Goal: Task Accomplishment & Management: Complete application form

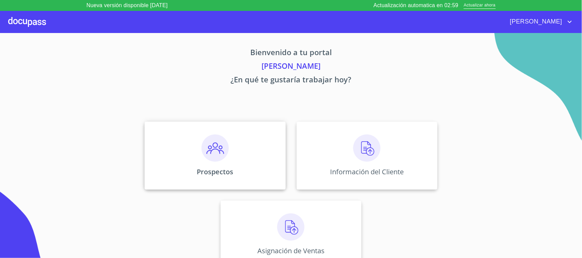
click at [231, 133] on div "Prospectos" at bounding box center [215, 156] width 141 height 68
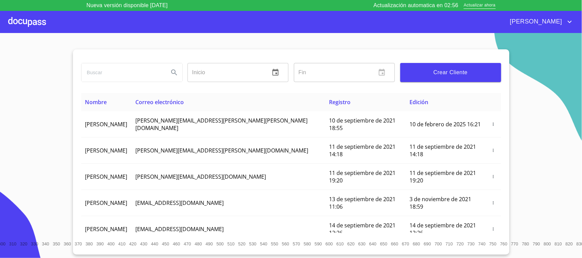
click at [438, 78] on button "Crear Cliente" at bounding box center [450, 72] width 101 height 19
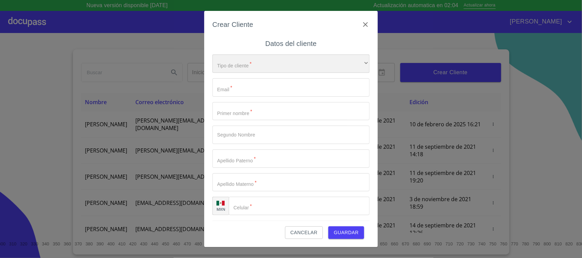
click at [329, 69] on div "​" at bounding box center [290, 64] width 157 height 18
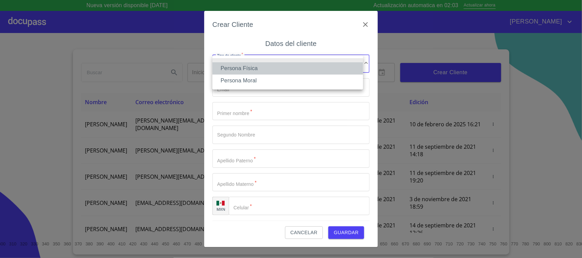
click at [259, 66] on li "Persona Física" at bounding box center [287, 68] width 151 height 12
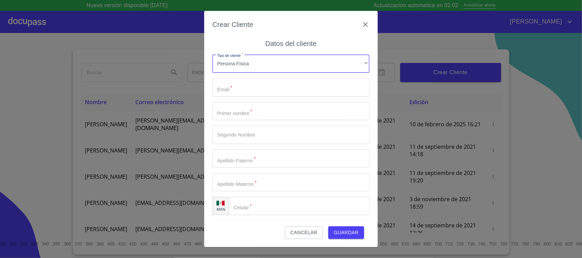
click at [245, 88] on input "Tipo de cliente   *" at bounding box center [290, 87] width 157 height 18
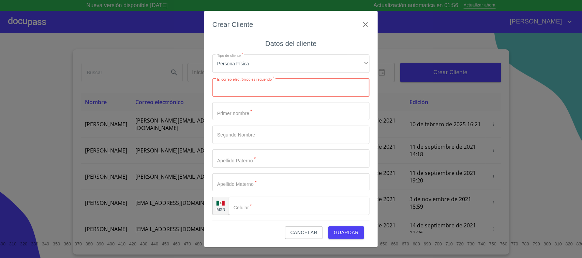
paste input "[EMAIL_ADDRESS][DOMAIN_NAME]"
type input "[EMAIL_ADDRESS][DOMAIN_NAME]"
click at [261, 110] on input "Tipo de cliente   *" at bounding box center [290, 111] width 157 height 18
type input "L"
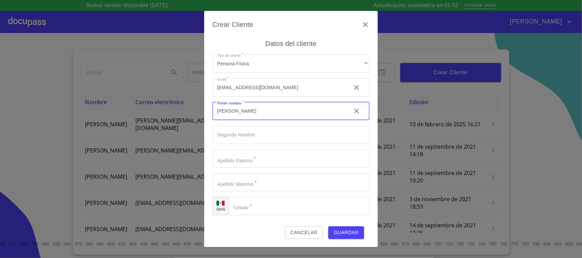
type input "[PERSON_NAME]"
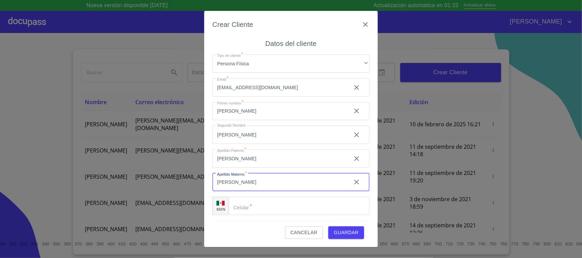
type input "[PERSON_NAME]"
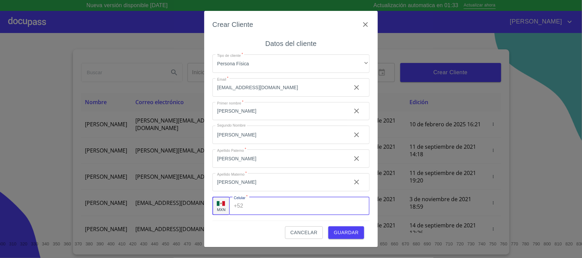
click at [266, 206] on input "Tipo de cliente   *" at bounding box center [307, 206] width 123 height 18
type input "[PHONE_NUMBER]"
click at [348, 235] on span "Guardar" at bounding box center [346, 233] width 25 height 9
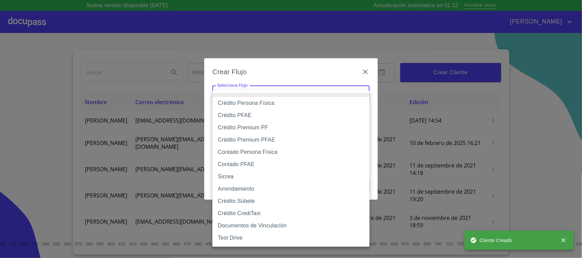
click at [257, 93] on body "Nueva versión disponible 4.02.07 Actualización automatica en 01:12 Actualizar a…" at bounding box center [291, 129] width 582 height 258
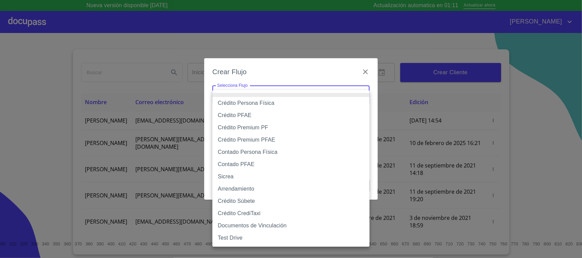
click at [259, 102] on li "Crédito Persona Física" at bounding box center [290, 103] width 157 height 12
type input "6009fb3c7d1714eb8809aa97"
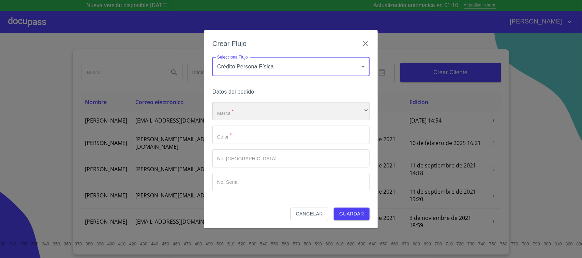
click at [266, 115] on div "​" at bounding box center [290, 111] width 157 height 18
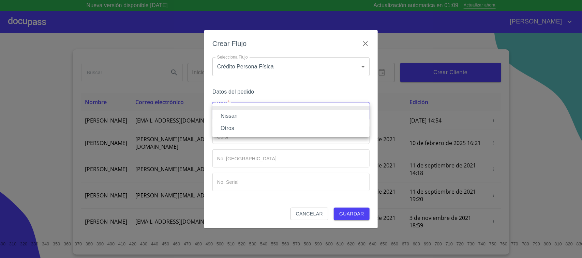
click at [239, 118] on li "Nissan" at bounding box center [290, 116] width 157 height 12
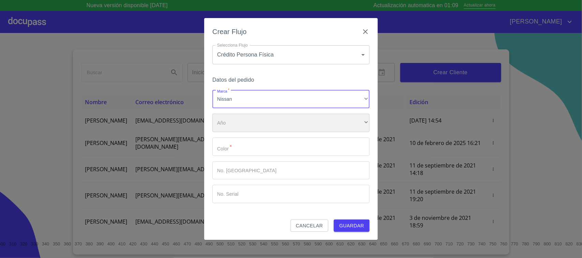
click at [239, 123] on div "​" at bounding box center [290, 123] width 157 height 18
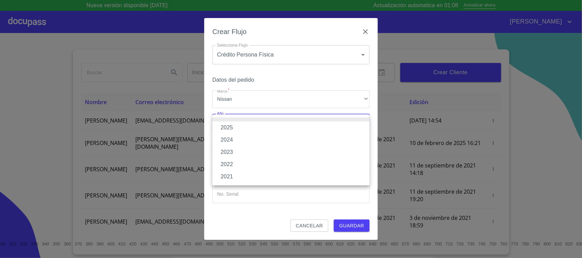
click at [233, 124] on li "2025" at bounding box center [290, 128] width 157 height 12
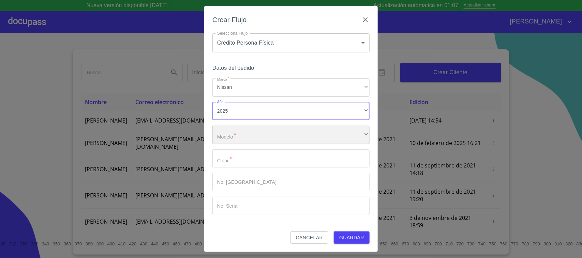
click at [234, 132] on div "​" at bounding box center [290, 135] width 157 height 18
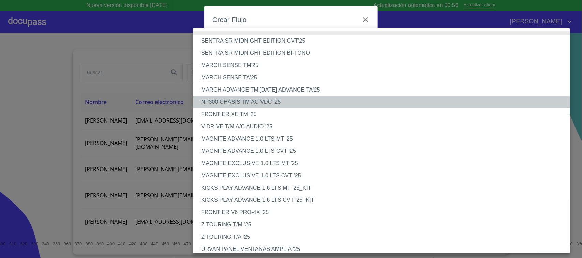
click at [273, 102] on li "NP300 CHASIS TM AC VDC '25" at bounding box center [384, 102] width 383 height 12
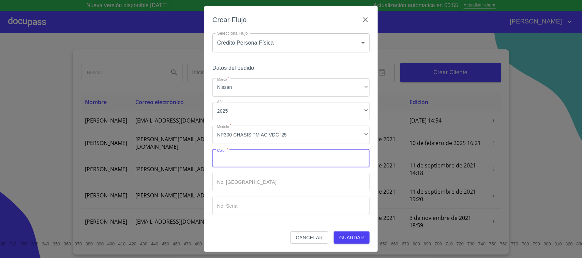
click at [248, 157] on input "Marca   *" at bounding box center [290, 159] width 157 height 18
type input "BLANCO"
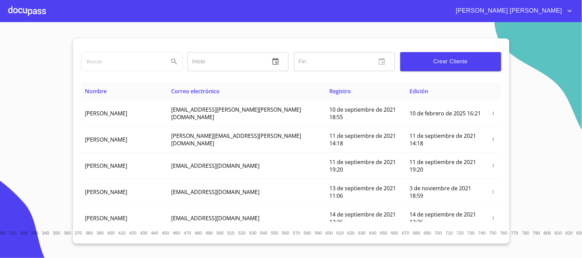
click at [124, 71] on input "search" at bounding box center [122, 61] width 82 height 18
click at [24, 10] on div at bounding box center [27, 11] width 38 height 22
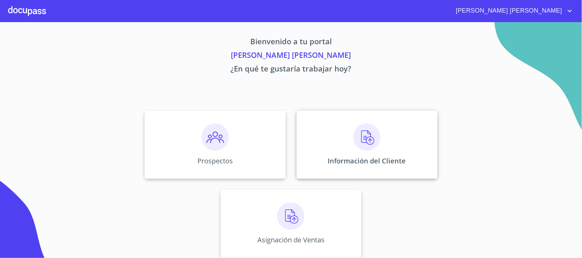
click at [348, 135] on div "Información del Cliente" at bounding box center [367, 145] width 141 height 68
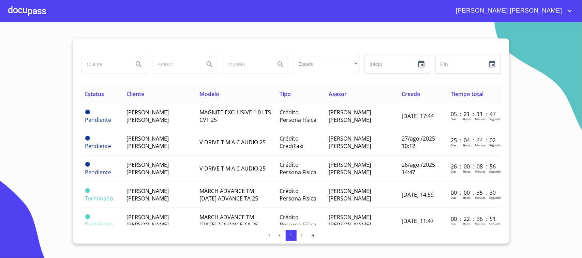
click at [118, 69] on input "search" at bounding box center [104, 64] width 46 height 18
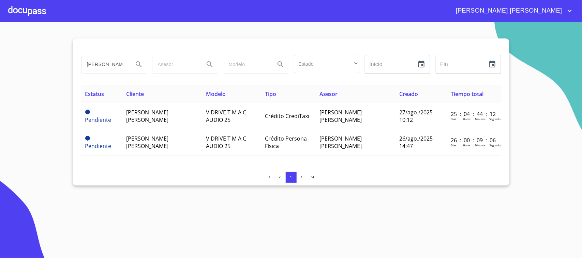
type input "[PERSON_NAME]"
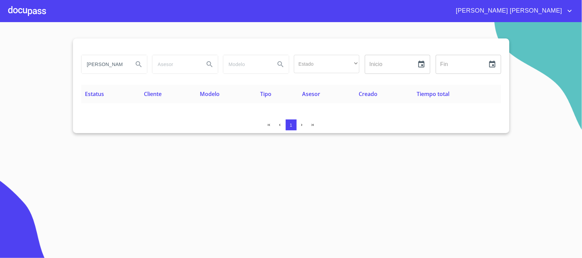
click at [43, 16] on div at bounding box center [27, 11] width 38 height 22
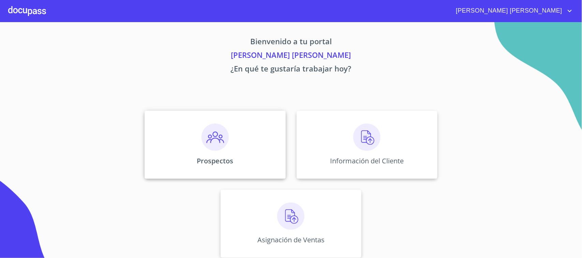
click at [218, 125] on img at bounding box center [214, 137] width 27 height 27
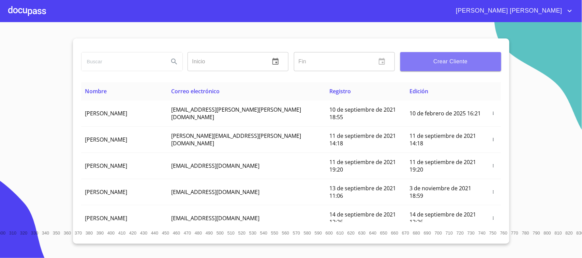
click at [455, 63] on span "Crear Cliente" at bounding box center [451, 62] width 90 height 10
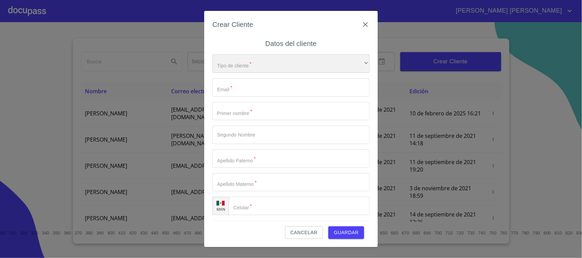
click at [249, 64] on div "​" at bounding box center [290, 64] width 157 height 18
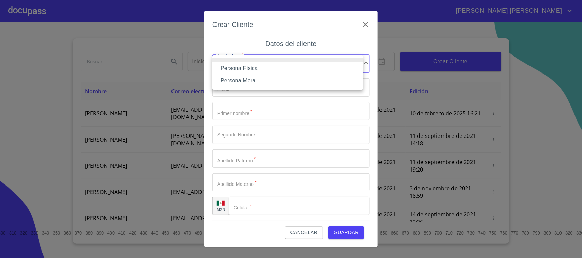
click at [249, 70] on li "Persona Física" at bounding box center [287, 68] width 151 height 12
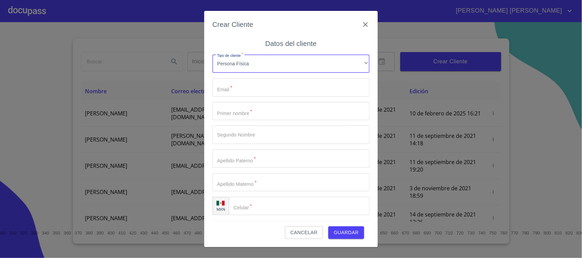
click at [246, 82] on input "Tipo de cliente   *" at bounding box center [290, 87] width 157 height 18
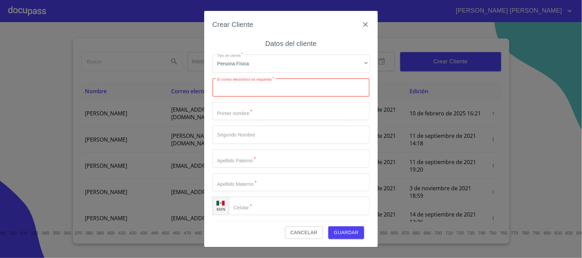
paste input "[EMAIL_ADDRESS][DOMAIN_NAME]"
type input "[EMAIL_ADDRESS][DOMAIN_NAME]"
click at [244, 112] on input "Tipo de cliente   *" at bounding box center [290, 111] width 157 height 18
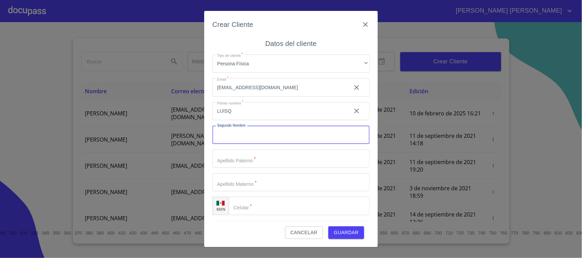
click at [244, 112] on input "LUISQ" at bounding box center [278, 111] width 133 height 18
type input "[PERSON_NAME]"
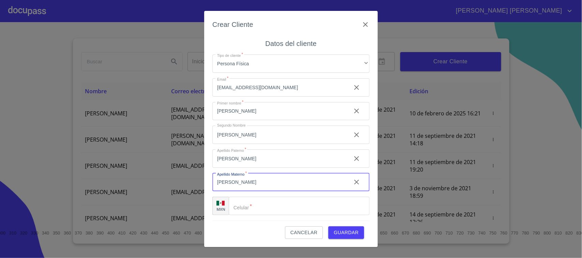
type input "[PERSON_NAME]"
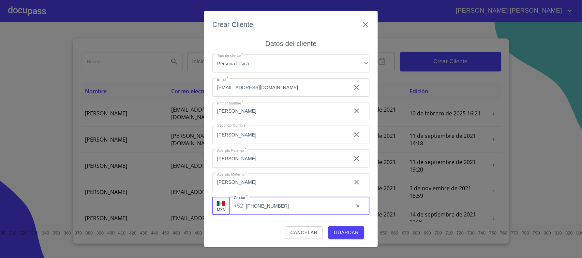
type input "[PHONE_NUMBER]"
click at [346, 231] on span "Guardar" at bounding box center [346, 233] width 25 height 9
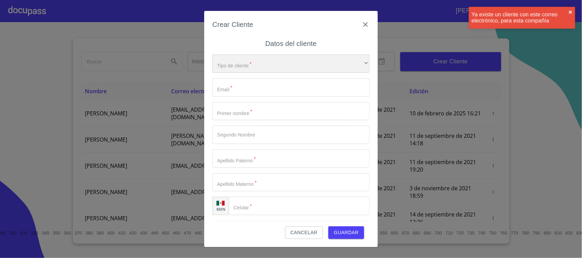
click at [257, 62] on div "​" at bounding box center [290, 64] width 157 height 18
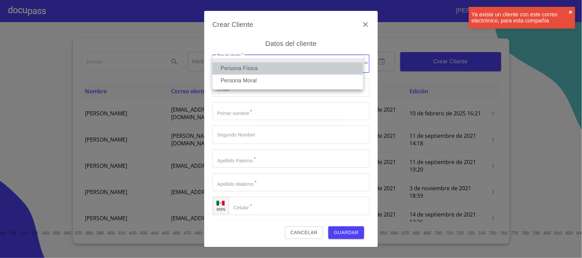
click at [251, 70] on li "Persona Física" at bounding box center [287, 68] width 151 height 12
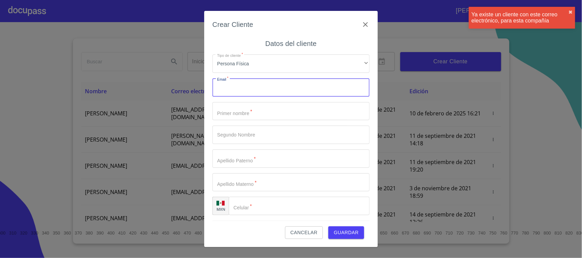
click at [251, 81] on input "Tipo de cliente   *" at bounding box center [290, 87] width 157 height 18
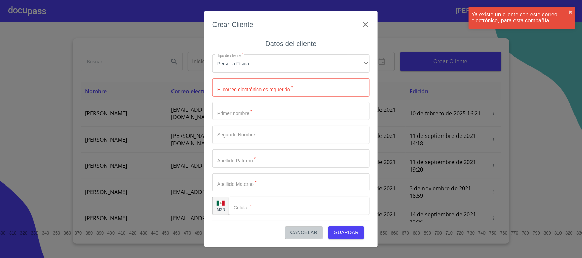
click at [304, 230] on span "Cancelar" at bounding box center [303, 233] width 27 height 9
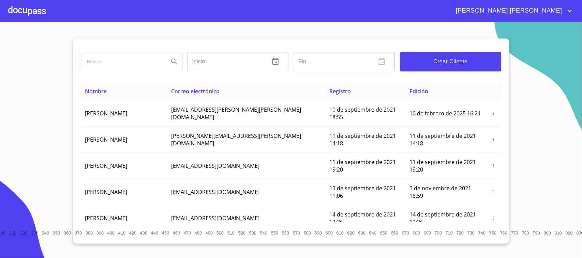
click at [106, 61] on input "search" at bounding box center [122, 61] width 82 height 18
type input "[PERSON_NAME]"
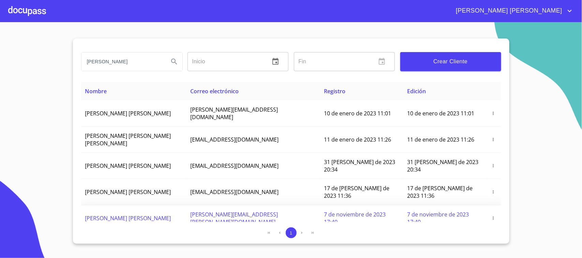
scroll to position [22, 0]
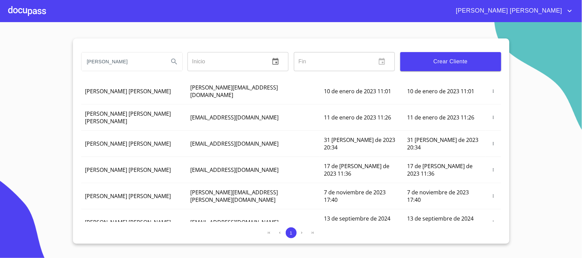
click at [163, 245] on span "[PERSON_NAME] [PERSON_NAME]" at bounding box center [128, 248] width 86 height 7
click at [120, 245] on span "[PERSON_NAME] [PERSON_NAME]" at bounding box center [128, 248] width 86 height 7
click at [207, 245] on span "[EMAIL_ADDRESS][DOMAIN_NAME]" at bounding box center [234, 248] width 88 height 7
click at [139, 245] on span "[PERSON_NAME] [PERSON_NAME]" at bounding box center [128, 248] width 86 height 7
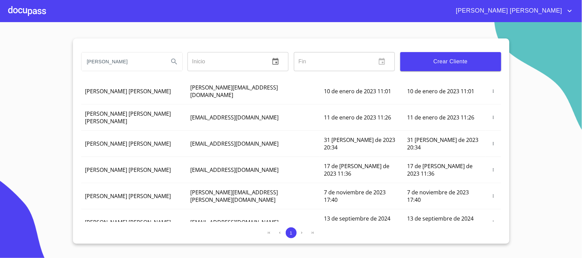
click at [139, 245] on span "[PERSON_NAME] [PERSON_NAME]" at bounding box center [128, 248] width 86 height 7
click at [24, 10] on div at bounding box center [27, 11] width 38 height 22
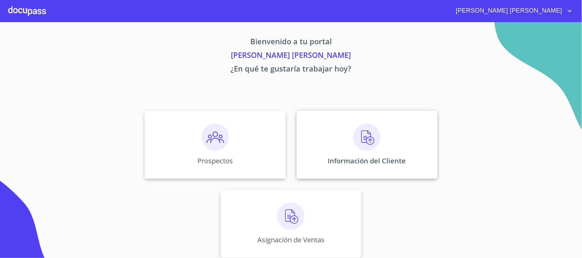
click at [335, 130] on div "Información del Cliente" at bounding box center [367, 145] width 141 height 68
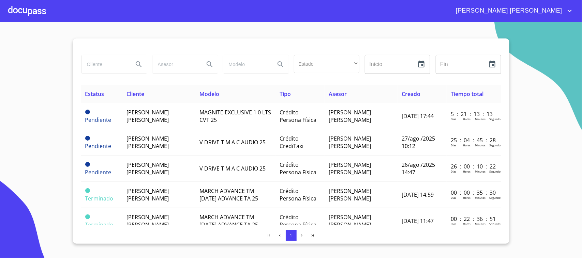
click at [114, 66] on input "search" at bounding box center [104, 64] width 46 height 18
type input "[PERSON_NAME]"
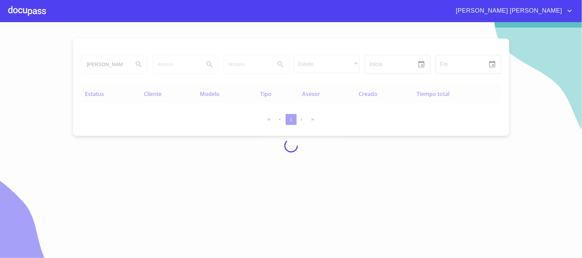
click at [102, 59] on div at bounding box center [291, 146] width 582 height 236
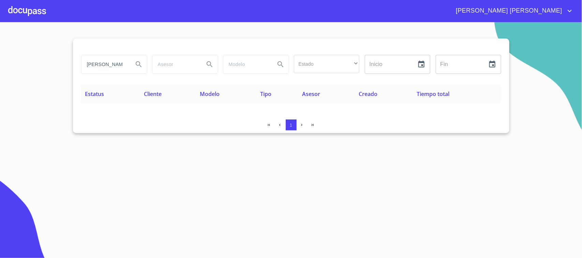
click at [541, 15] on span "[PERSON_NAME] [PERSON_NAME]" at bounding box center [508, 10] width 115 height 11
click at [34, 12] on div at bounding box center [291, 129] width 582 height 258
click at [98, 94] on span "Estatus" at bounding box center [94, 93] width 19 height 7
click at [20, 2] on div at bounding box center [27, 11] width 38 height 22
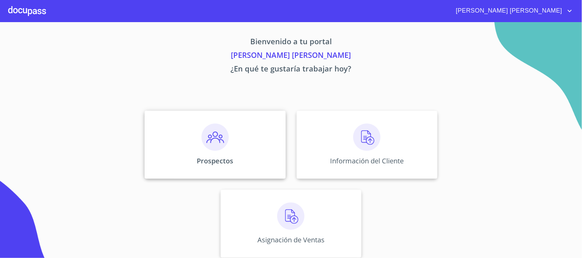
click at [203, 152] on div "Prospectos" at bounding box center [215, 145] width 141 height 68
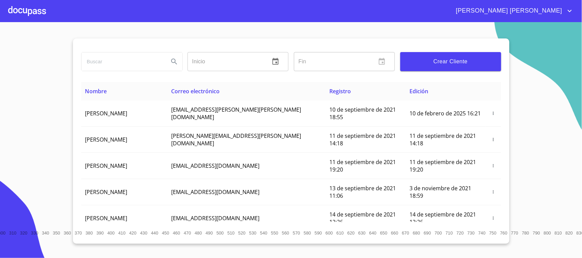
click at [118, 69] on input "search" at bounding box center [122, 61] width 82 height 18
type input "[PERSON_NAME]"
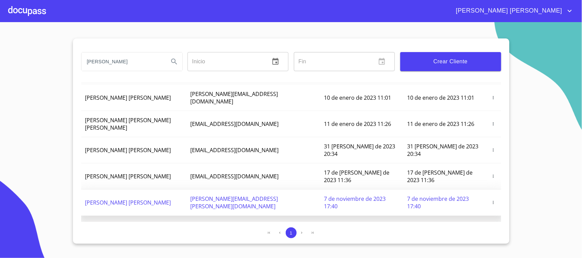
scroll to position [22, 0]
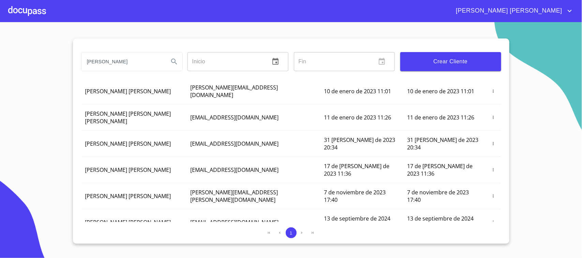
click at [123, 236] on td "[PERSON_NAME] [PERSON_NAME]" at bounding box center [133, 249] width 105 height 26
click at [491, 246] on icon "button" at bounding box center [493, 248] width 5 height 5
click at [478, 214] on button "Editar" at bounding box center [468, 215] width 41 height 12
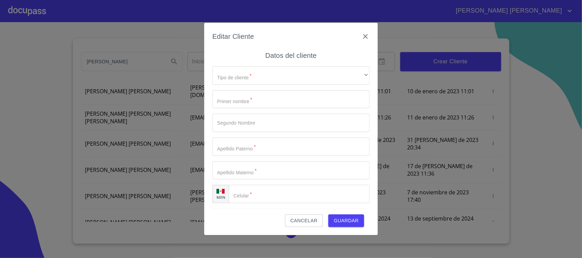
type input "[PERSON_NAME]"
type input "[PHONE_NUMBER]"
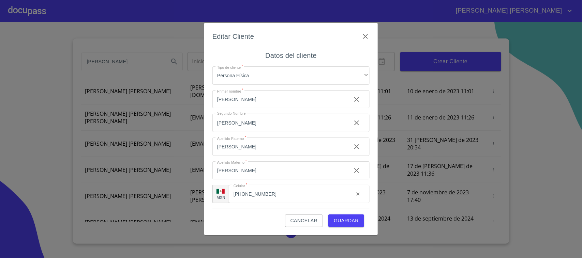
click at [347, 223] on span "Guardar" at bounding box center [346, 221] width 25 height 9
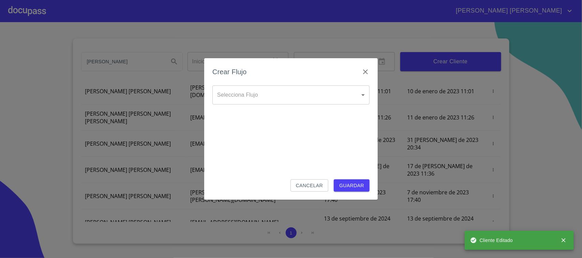
click at [277, 93] on body "[PERSON_NAME] [PERSON_NAME] Inicio ​ Fin ​ Crear Cliente Nombre Correo electrón…" at bounding box center [291, 129] width 582 height 258
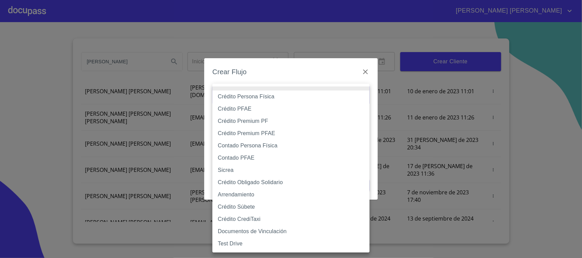
click at [269, 96] on li "Crédito Persona Física" at bounding box center [290, 97] width 157 height 12
type input "6009fb3c7d1714eb8809aa97"
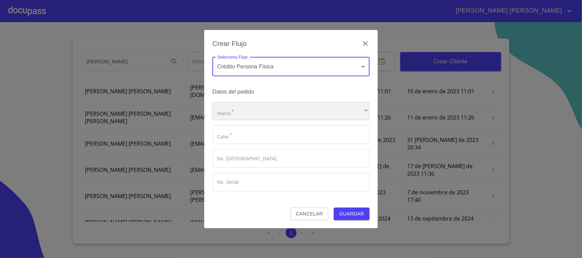
click at [253, 111] on div "​" at bounding box center [290, 111] width 157 height 18
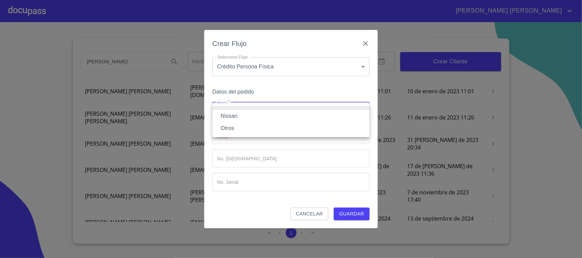
click at [231, 115] on li "Nissan" at bounding box center [290, 116] width 157 height 12
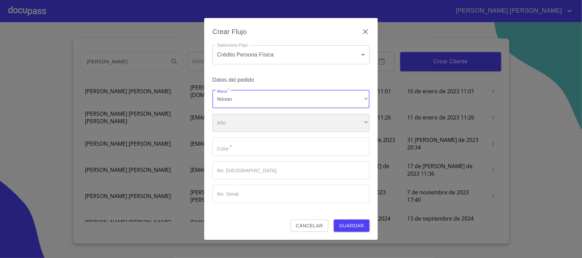
click at [237, 122] on div "​" at bounding box center [290, 123] width 157 height 18
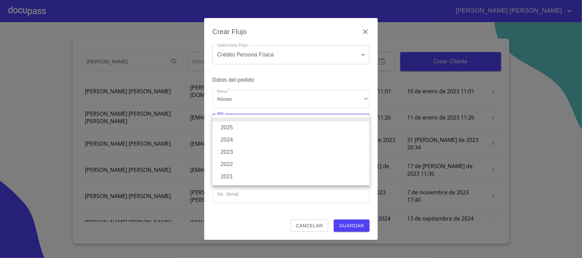
click at [234, 127] on li "2025" at bounding box center [290, 128] width 157 height 12
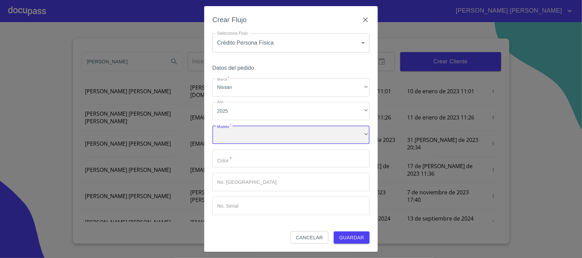
click at [232, 132] on div "​" at bounding box center [290, 135] width 157 height 18
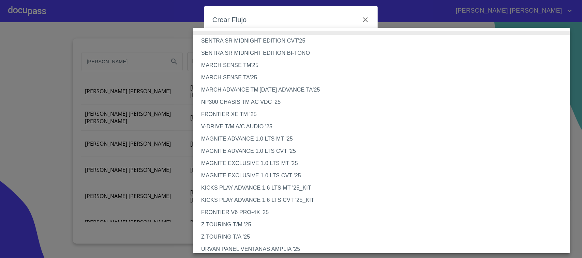
click at [235, 103] on li "NP300 CHASIS TM AC VDC '25" at bounding box center [384, 102] width 383 height 12
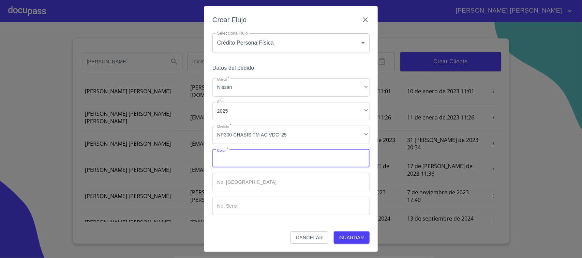
click at [245, 159] on input "Marca   *" at bounding box center [290, 159] width 157 height 18
type input "BLANCO"
click at [350, 232] on button "Guardar" at bounding box center [352, 238] width 36 height 13
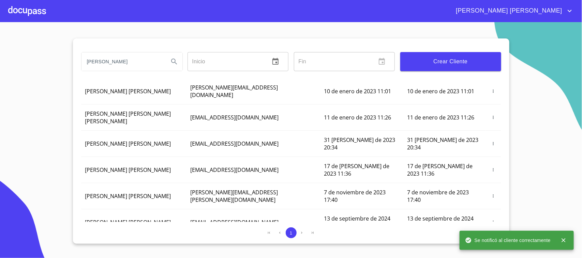
click at [38, 15] on div at bounding box center [27, 11] width 38 height 22
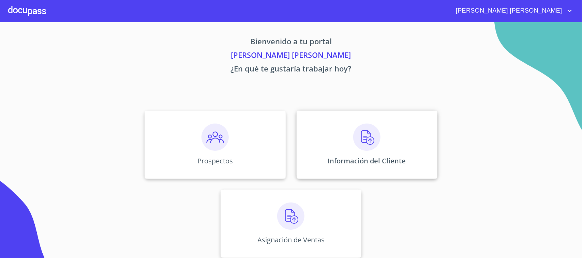
click at [312, 118] on div "Información del Cliente" at bounding box center [367, 145] width 141 height 68
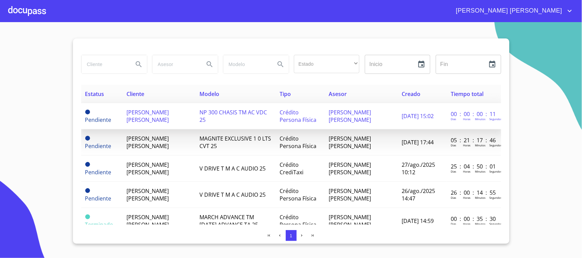
click at [138, 111] on span "[PERSON_NAME] [PERSON_NAME]" at bounding box center [147, 116] width 42 height 15
